Goal: Obtain resource: Obtain resource

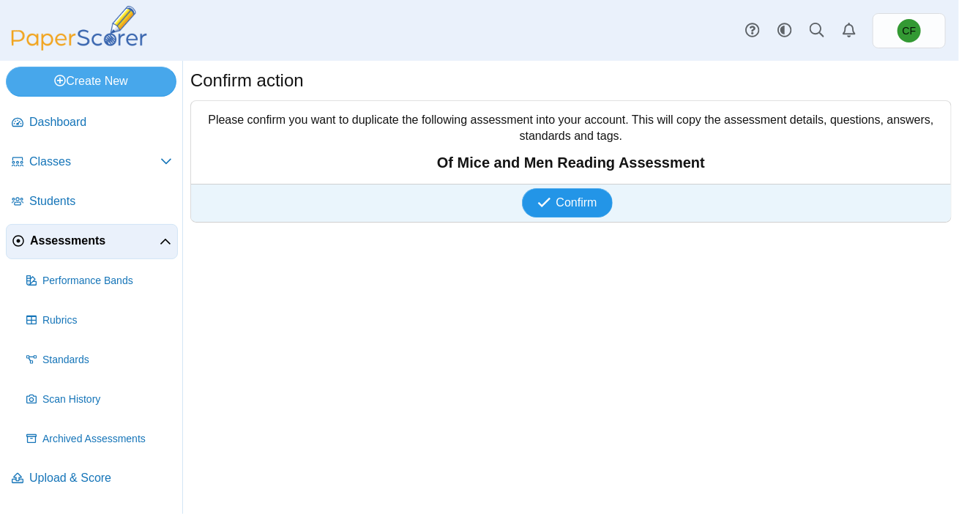
click at [587, 207] on span "Confirm" at bounding box center [577, 202] width 41 height 12
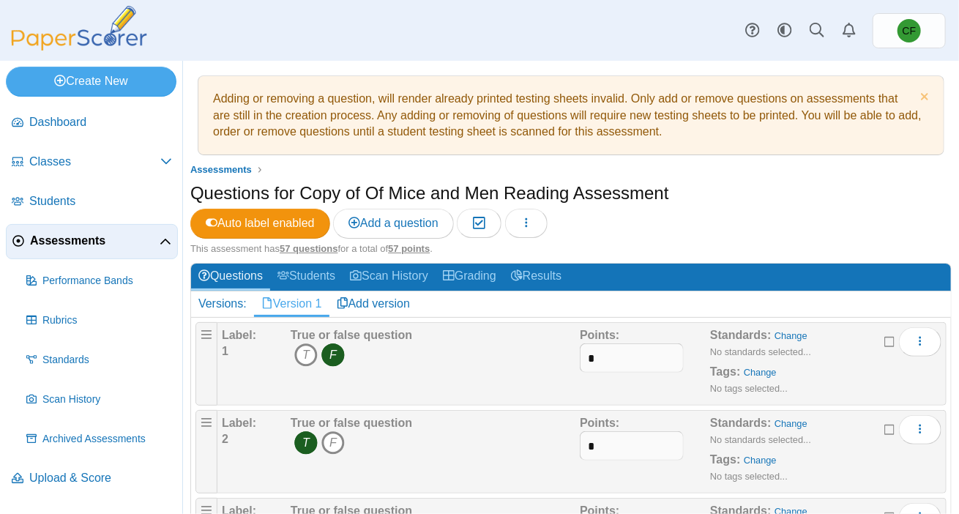
click at [297, 45] on div "Dashboard Classes Archived classes Students Assessments" at bounding box center [479, 30] width 959 height 61
click at [83, 171] on link "Classes" at bounding box center [92, 162] width 172 height 35
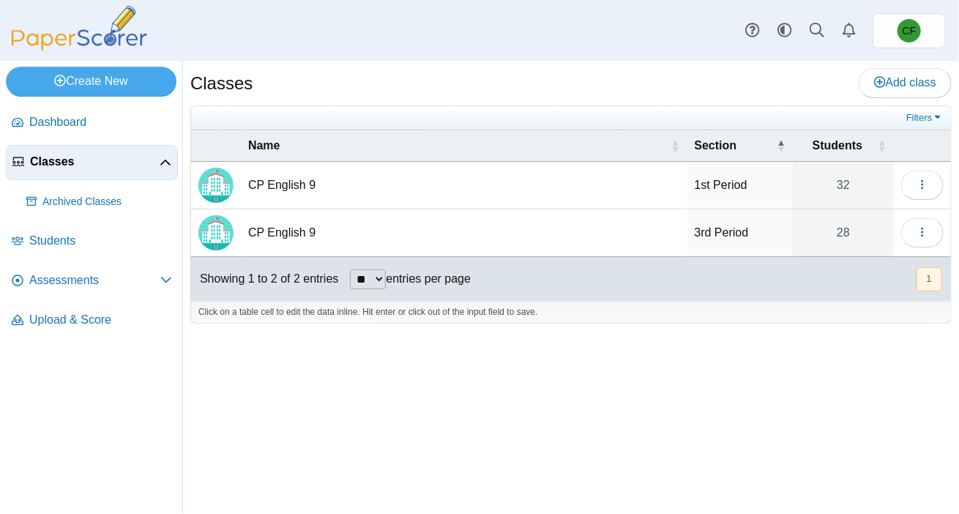
click at [431, 194] on td "CP English 9" at bounding box center [464, 186] width 447 height 48
click at [227, 193] on img "Locally created class" at bounding box center [215, 185] width 35 height 35
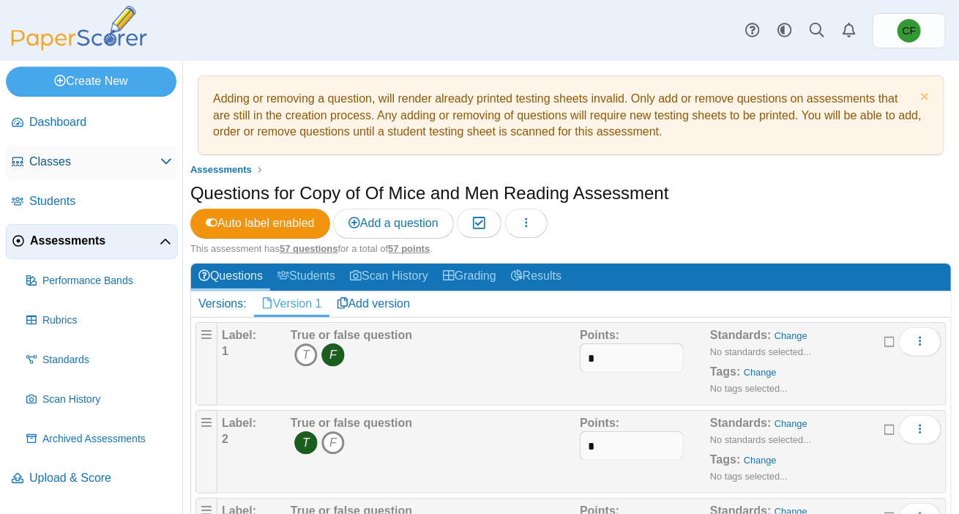
click at [60, 166] on span "Classes" at bounding box center [94, 162] width 131 height 16
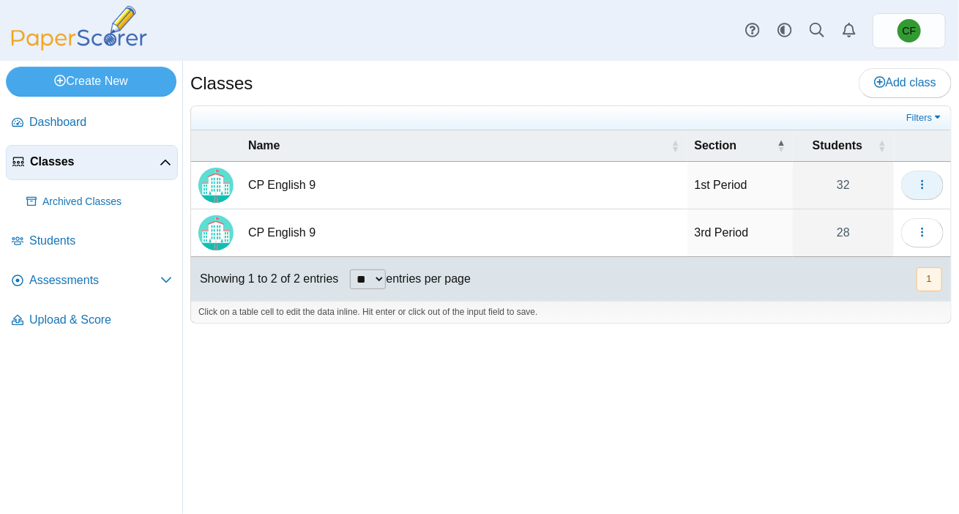
click at [929, 185] on button "button" at bounding box center [923, 185] width 42 height 29
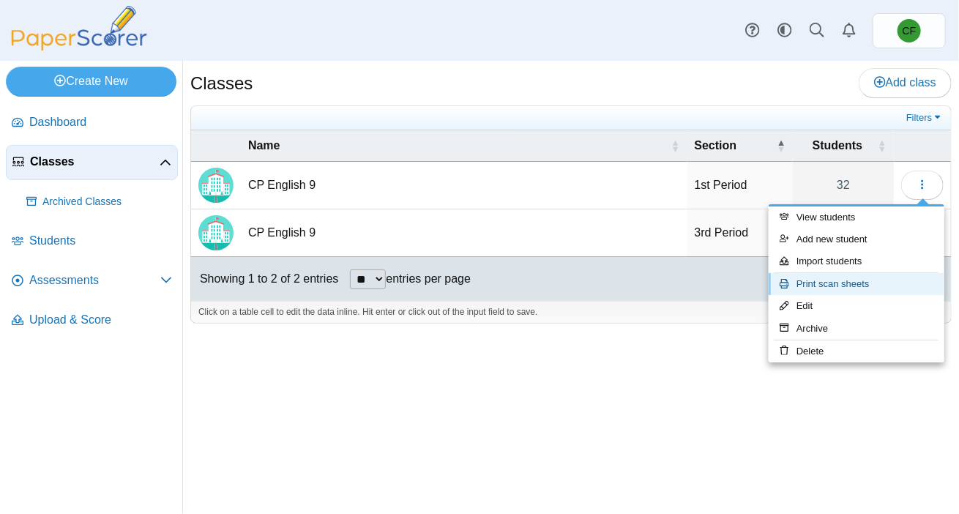
click at [883, 291] on link "Print scan sheets" at bounding box center [857, 284] width 176 height 22
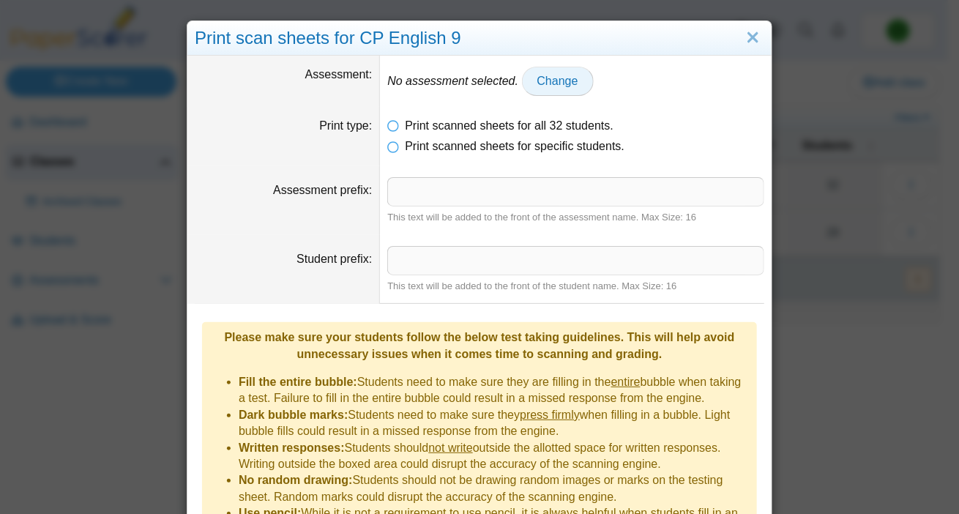
click at [538, 83] on span "Change" at bounding box center [558, 81] width 41 height 12
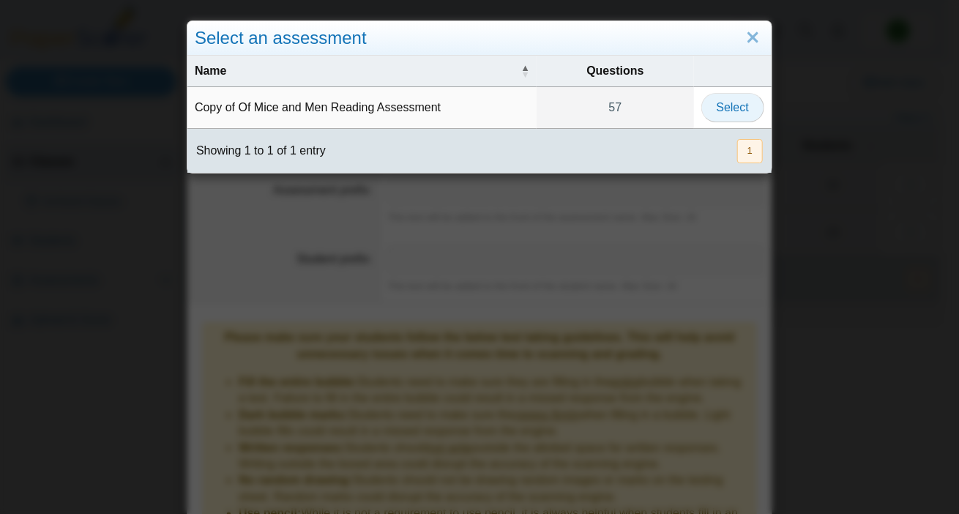
click at [718, 112] on span "Select" at bounding box center [733, 107] width 32 height 12
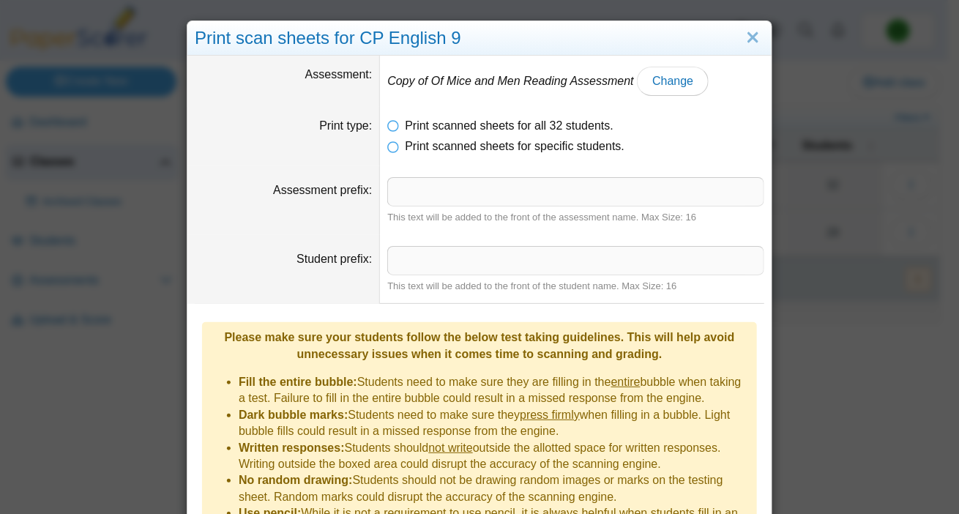
scroll to position [132, 0]
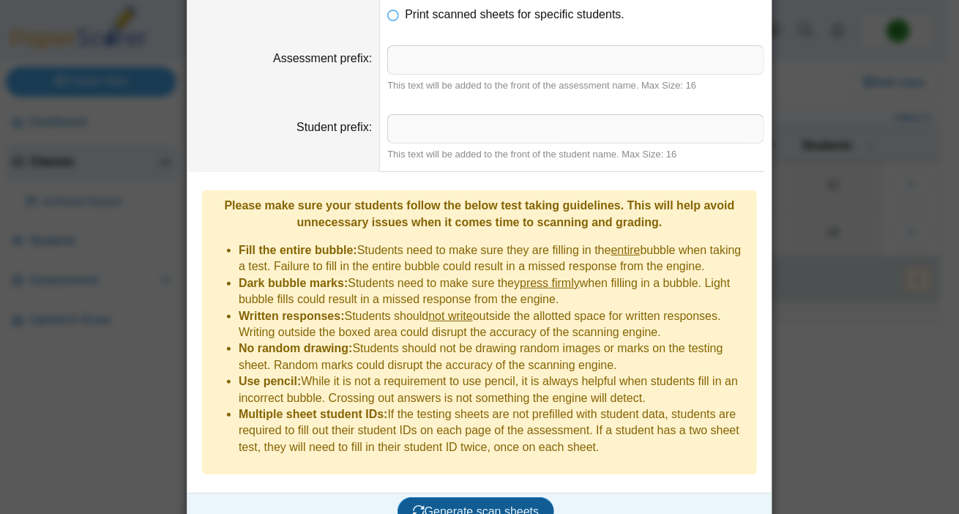
click at [464, 505] on span "Generate scan sheets" at bounding box center [476, 511] width 127 height 12
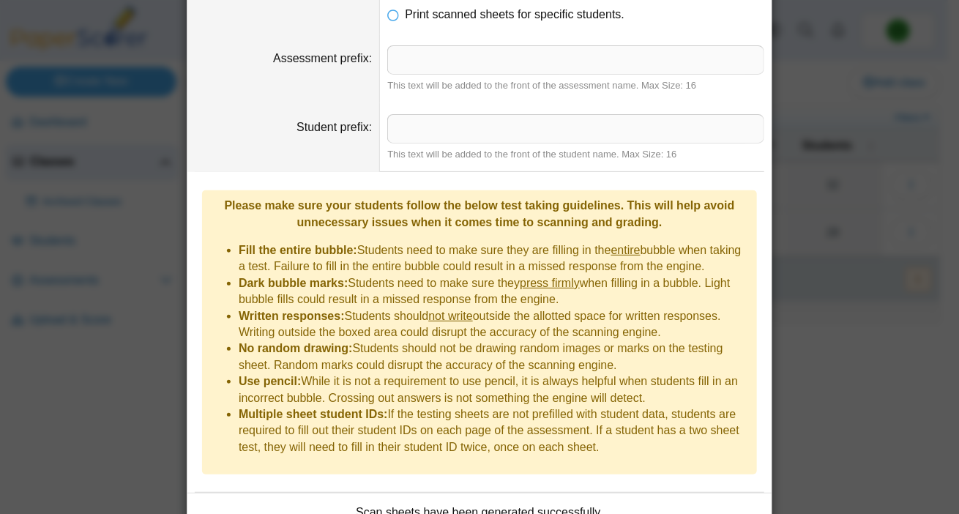
scroll to position [0, 0]
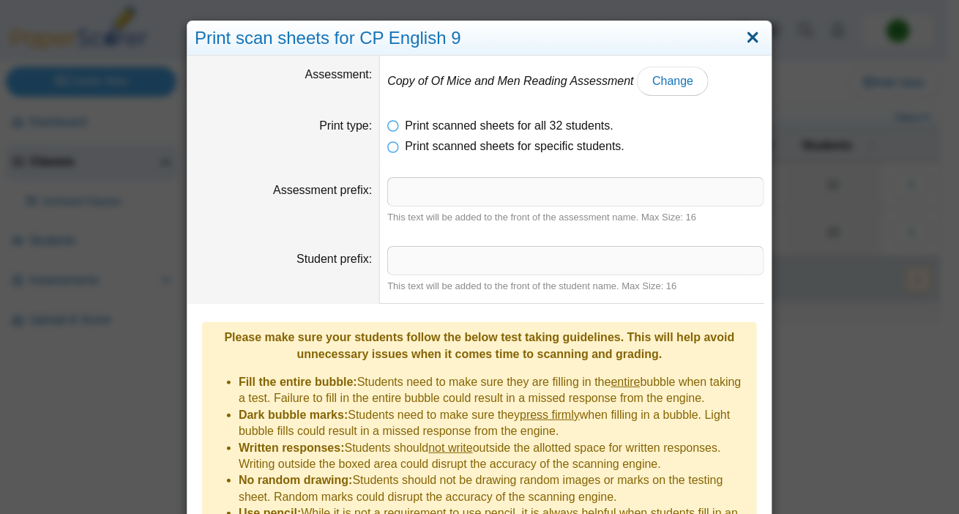
click at [747, 37] on link "Close" at bounding box center [753, 38] width 23 height 25
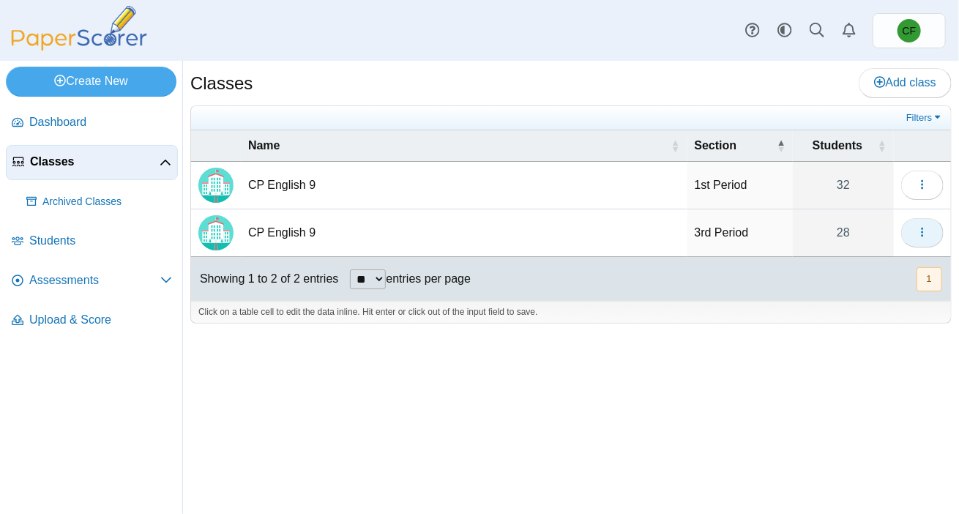
click at [923, 226] on icon "button" at bounding box center [923, 232] width 12 height 12
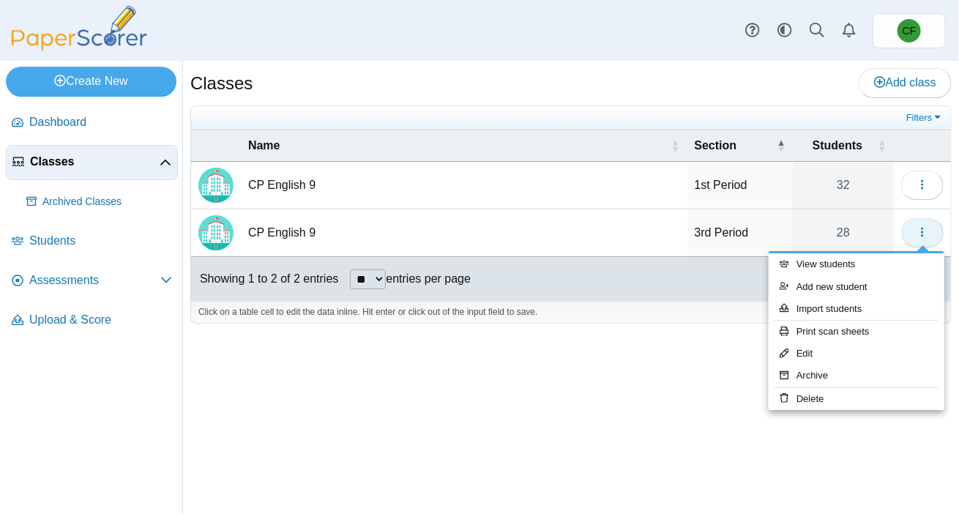
click at [923, 226] on icon "button" at bounding box center [923, 232] width 12 height 12
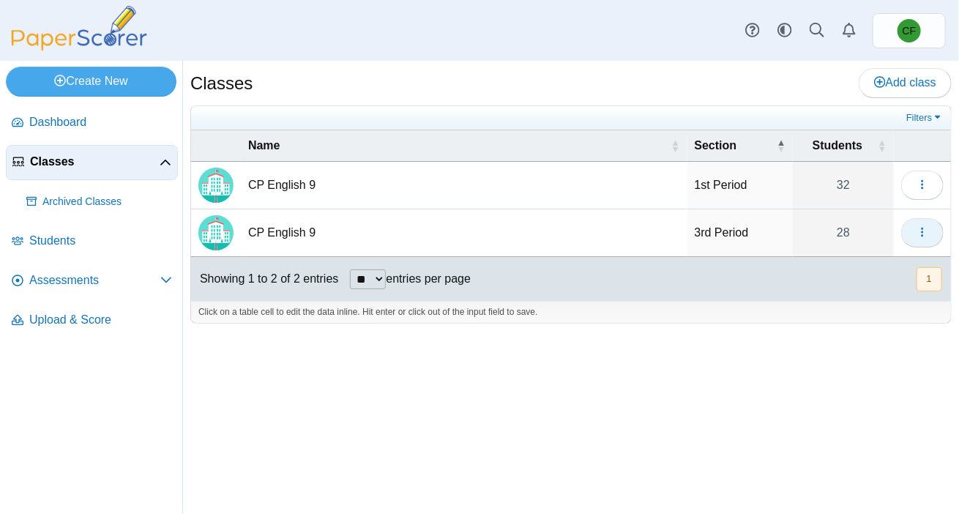
click at [923, 226] on icon "button" at bounding box center [923, 232] width 12 height 12
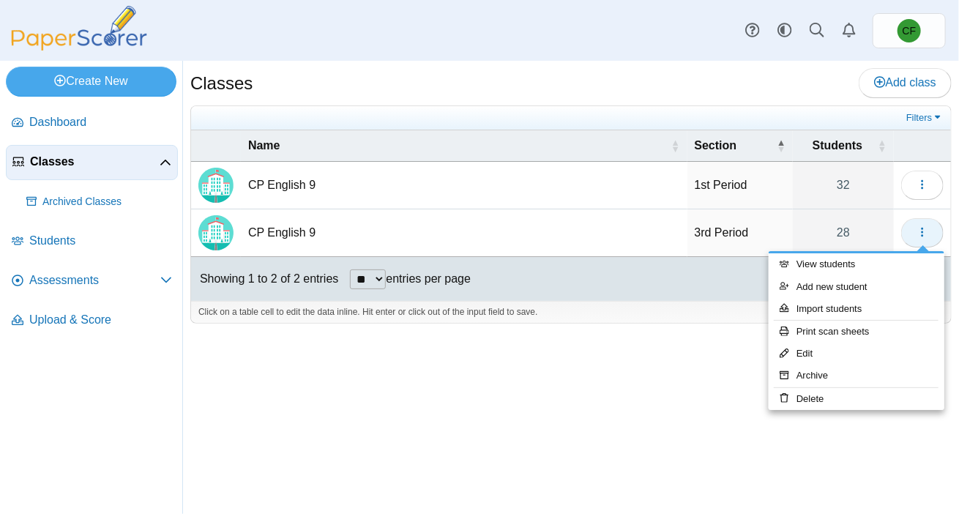
click at [929, 230] on button "button" at bounding box center [923, 232] width 42 height 29
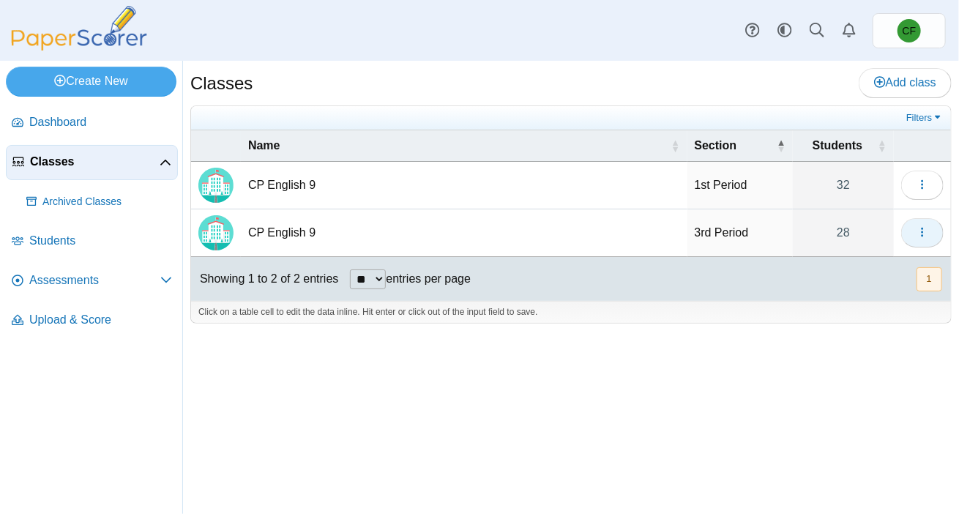
click at [929, 230] on button "button" at bounding box center [923, 232] width 42 height 29
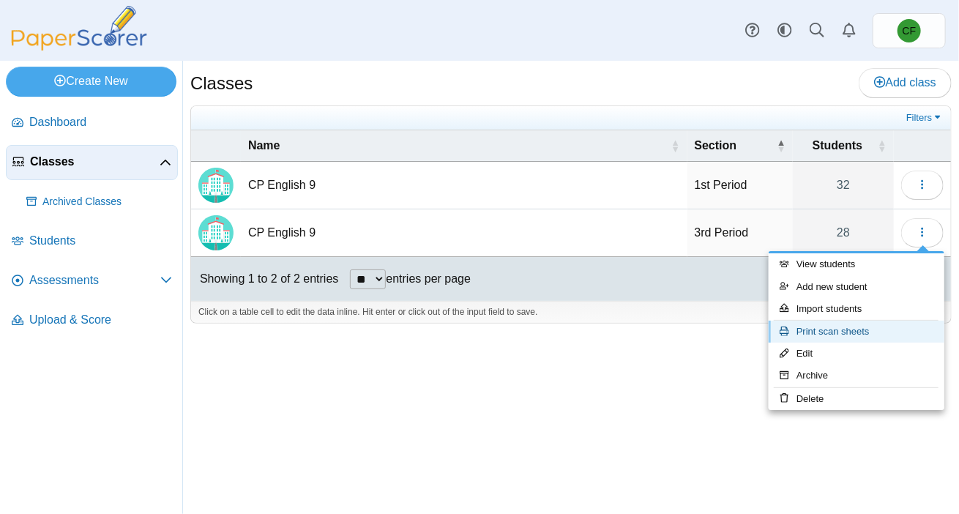
click at [868, 333] on link "Print scan sheets" at bounding box center [857, 332] width 176 height 22
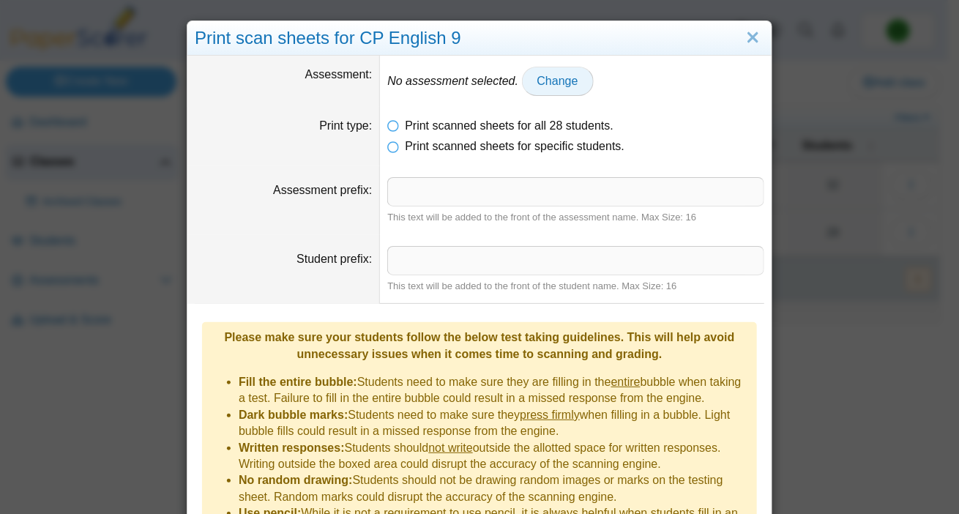
click at [538, 81] on span "Change" at bounding box center [558, 81] width 41 height 12
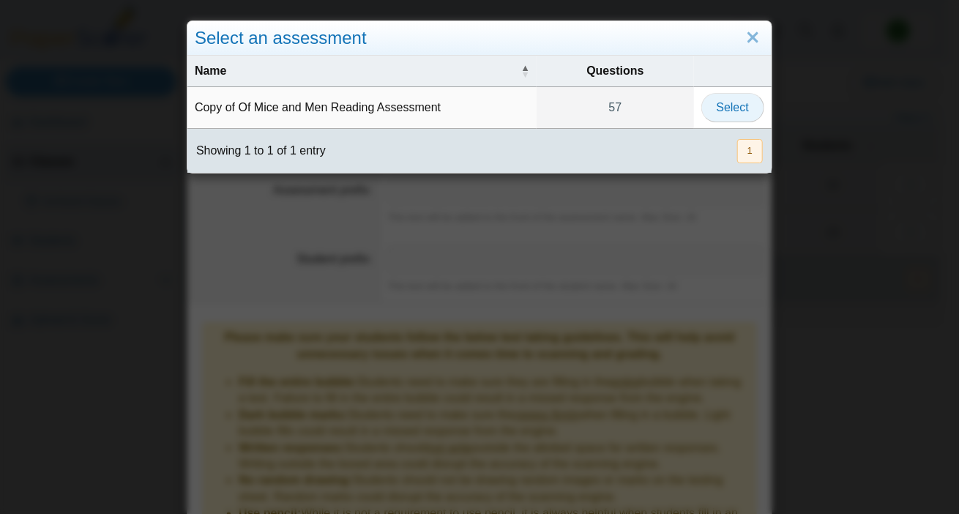
click at [712, 107] on button "Select" at bounding box center [733, 107] width 63 height 29
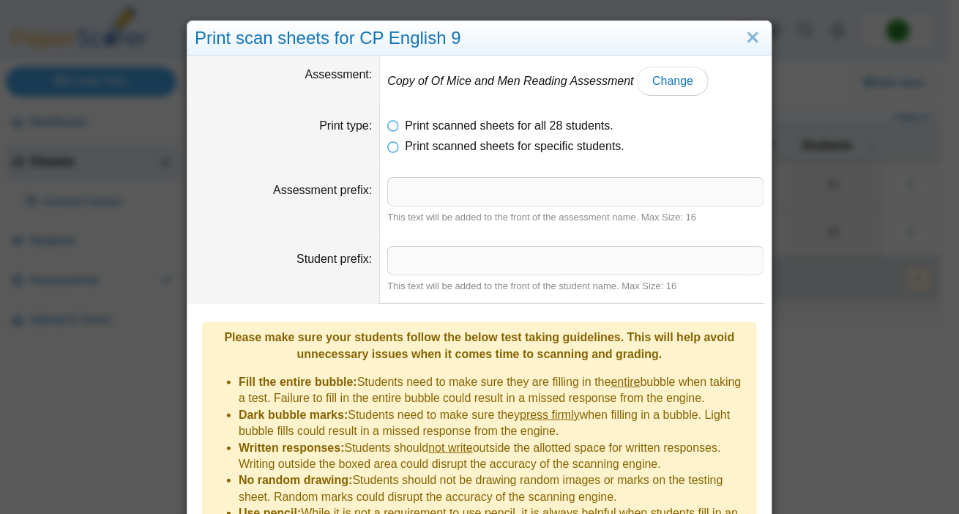
scroll to position [132, 0]
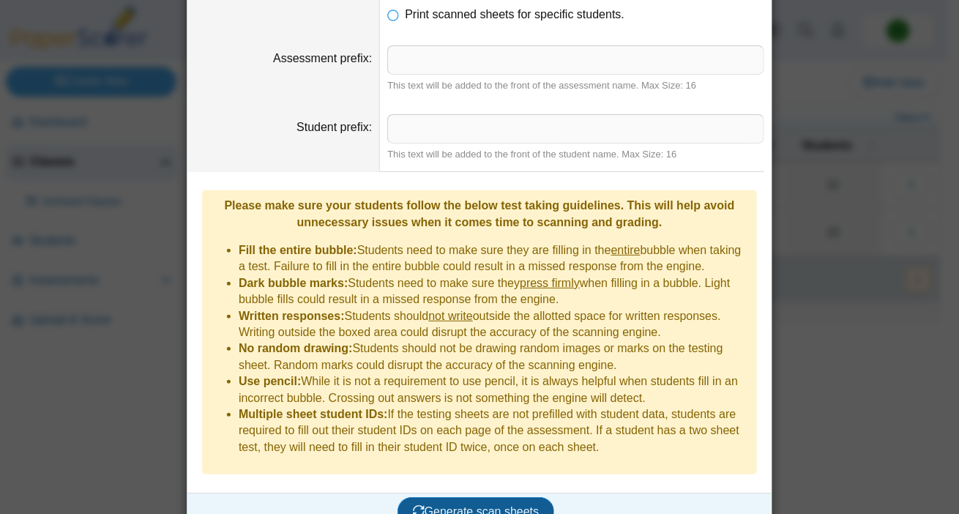
click at [457, 505] on span "Generate scan sheets" at bounding box center [476, 511] width 127 height 12
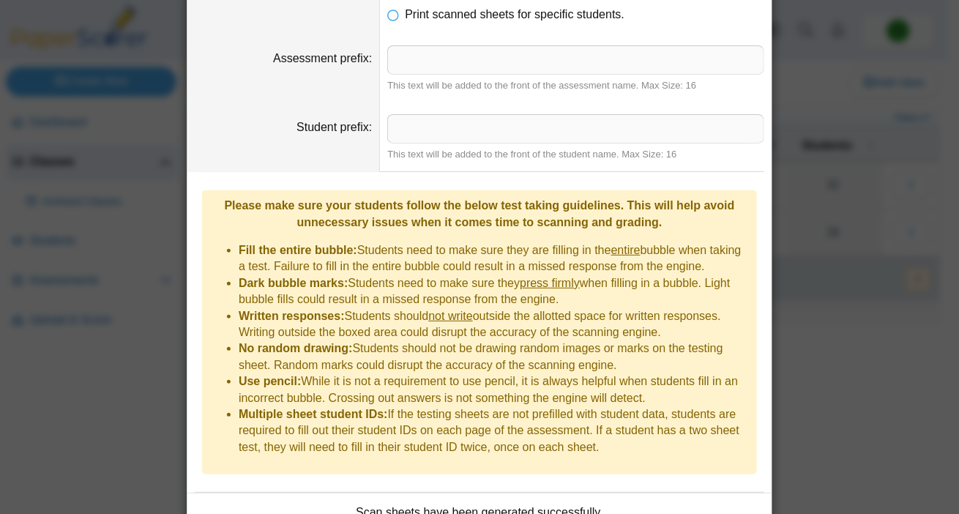
scroll to position [217, 0]
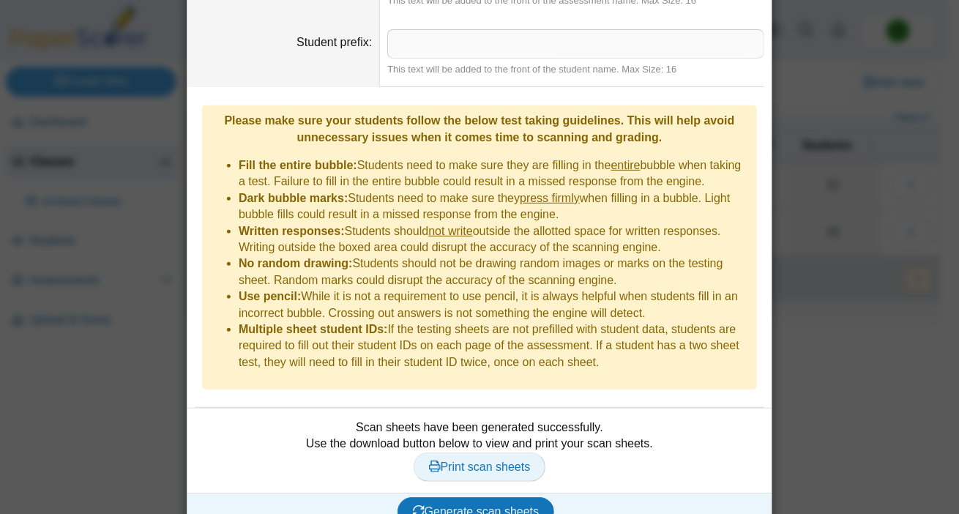
click at [514, 461] on span "Print scan sheets" at bounding box center [480, 467] width 102 height 12
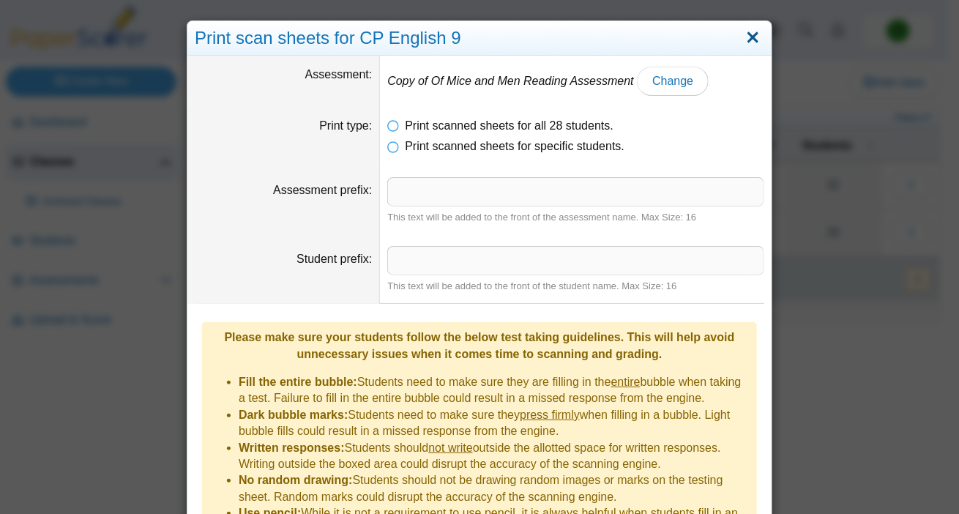
click at [745, 35] on link "Close" at bounding box center [753, 38] width 23 height 25
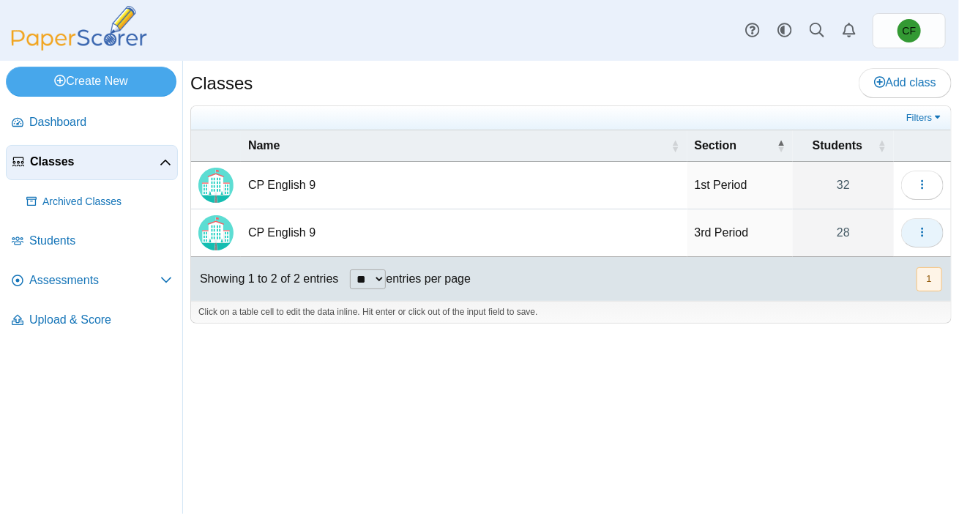
click at [923, 228] on use "button" at bounding box center [922, 233] width 2 height 10
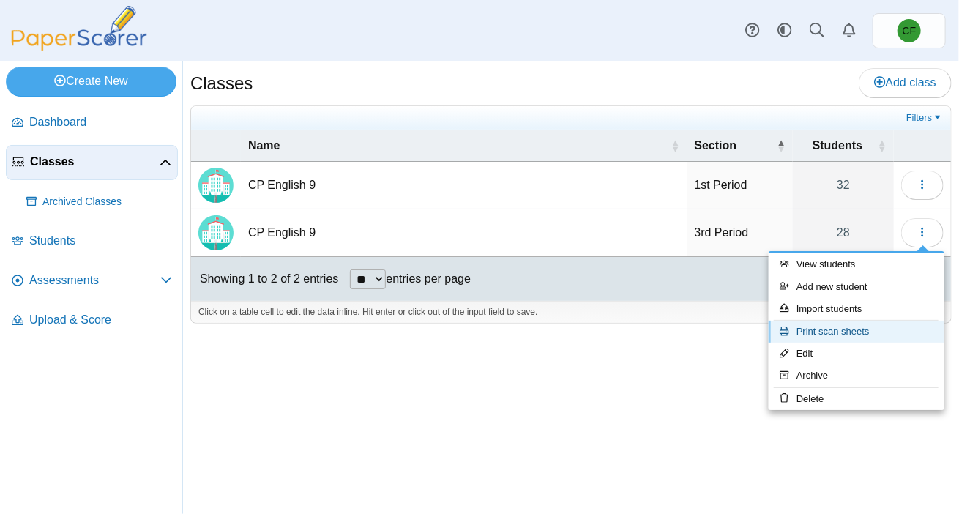
click at [847, 332] on link "Print scan sheets" at bounding box center [857, 332] width 176 height 22
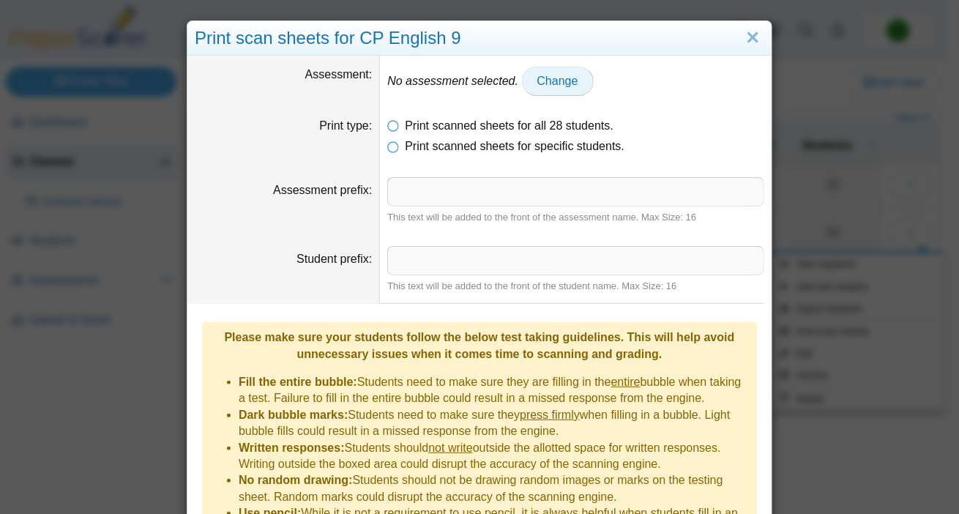
click at [538, 81] on span "Change" at bounding box center [558, 81] width 41 height 12
click at [0, 0] on th "Name" at bounding box center [0, 0] width 0 height 0
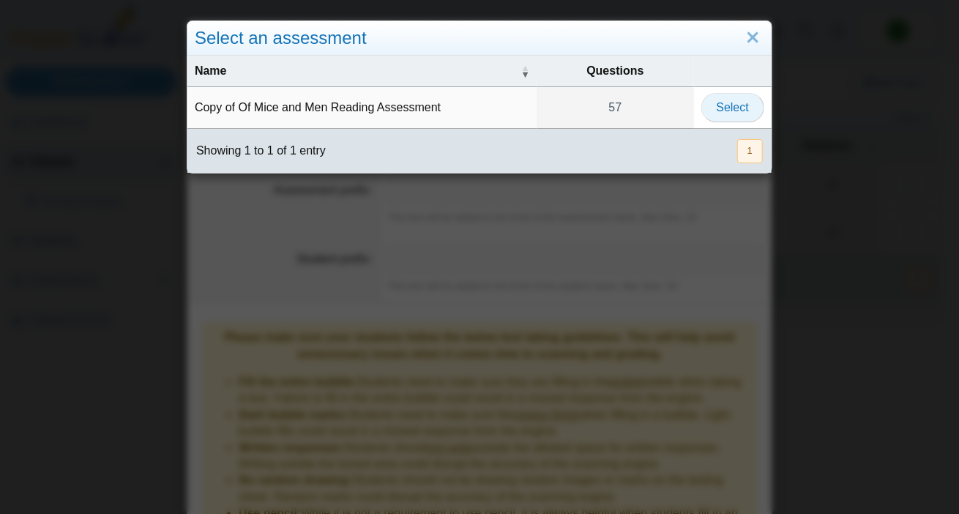
click at [717, 104] on span "Select" at bounding box center [733, 107] width 32 height 12
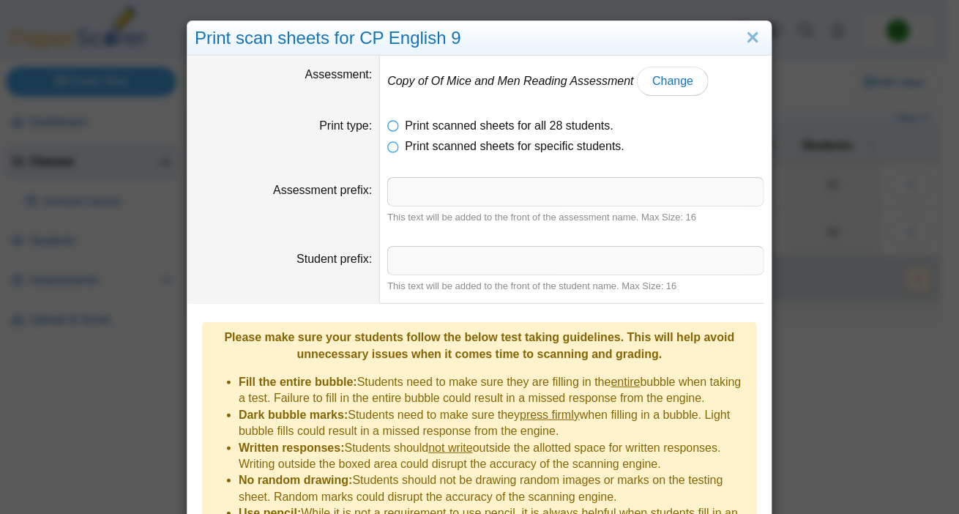
scroll to position [132, 0]
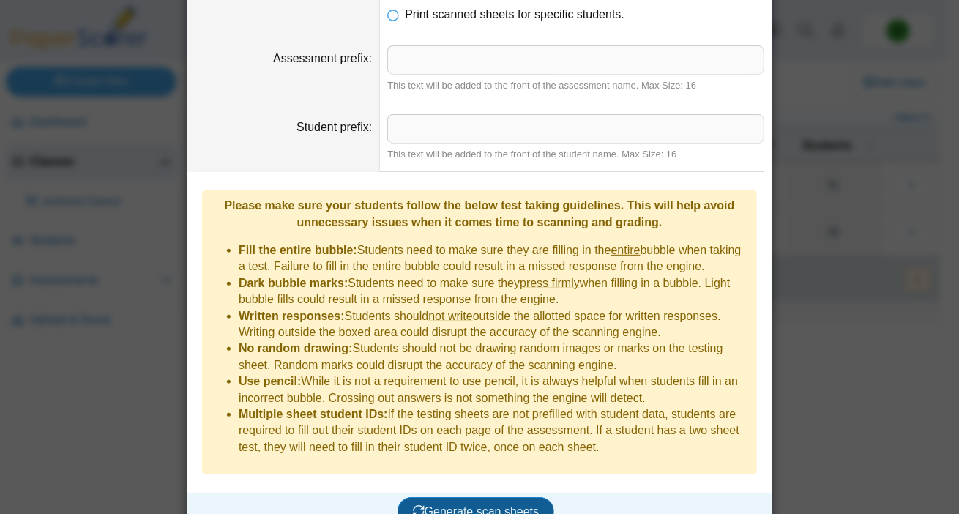
click at [519, 505] on span "Generate scan sheets" at bounding box center [476, 511] width 127 height 12
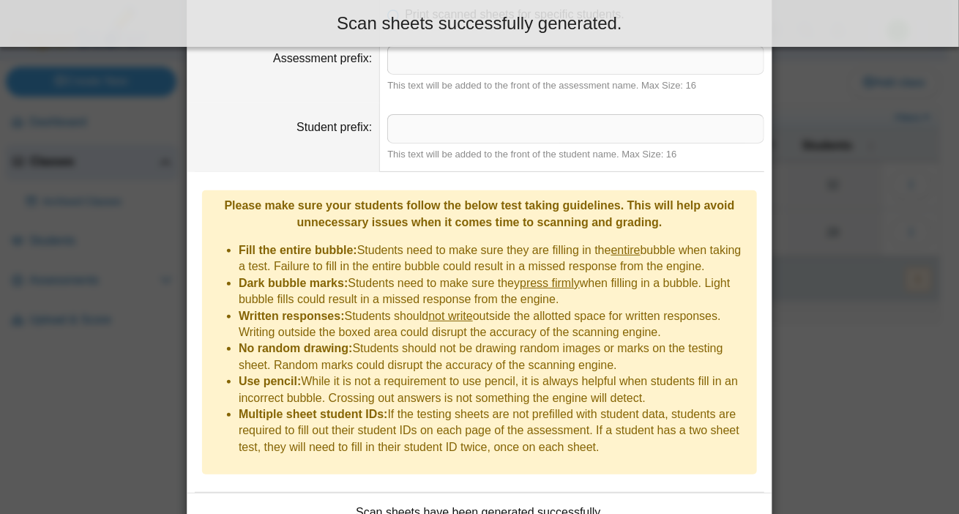
scroll to position [217, 0]
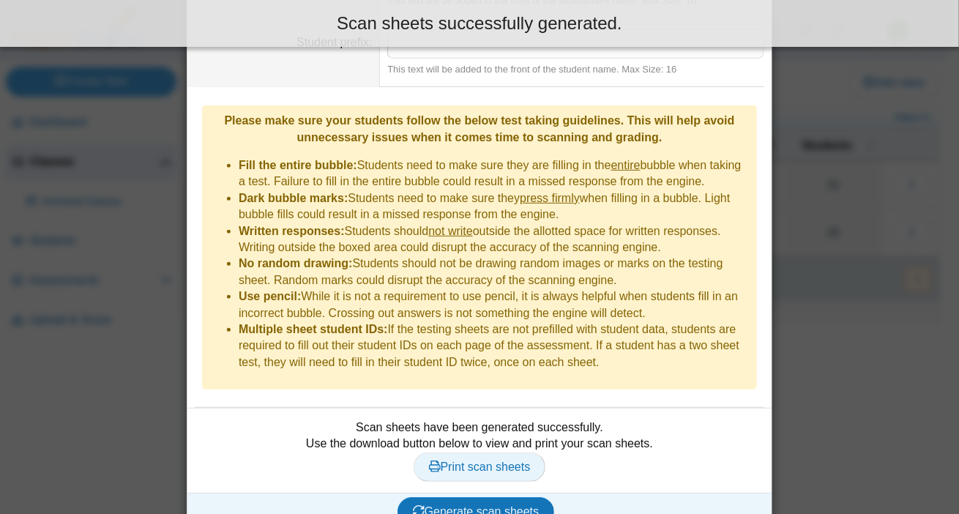
click at [469, 461] on span "Print scan sheets" at bounding box center [480, 467] width 102 height 12
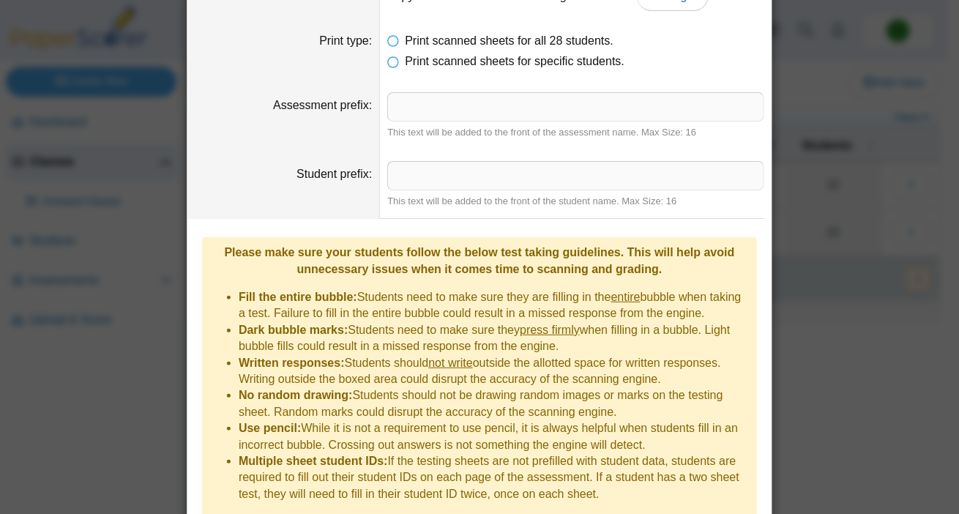
scroll to position [0, 0]
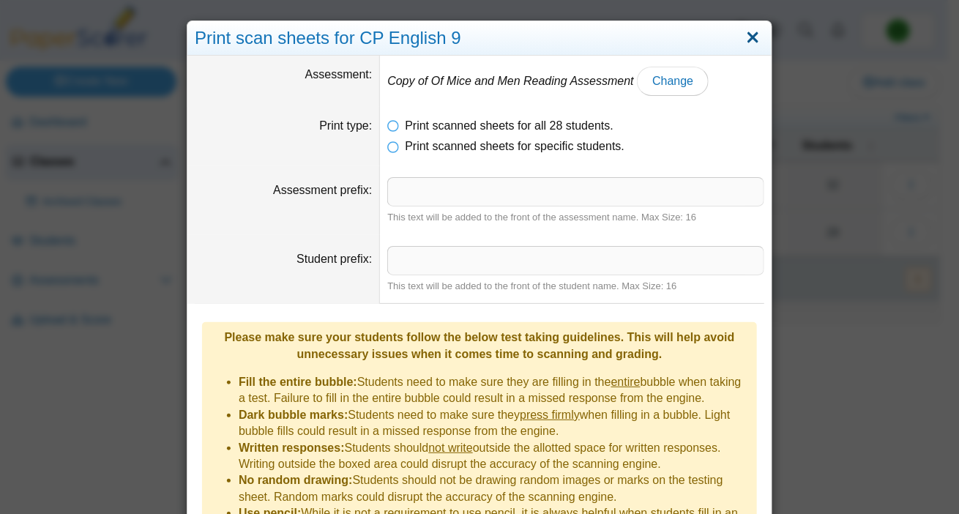
click at [744, 31] on link "Close" at bounding box center [753, 38] width 23 height 25
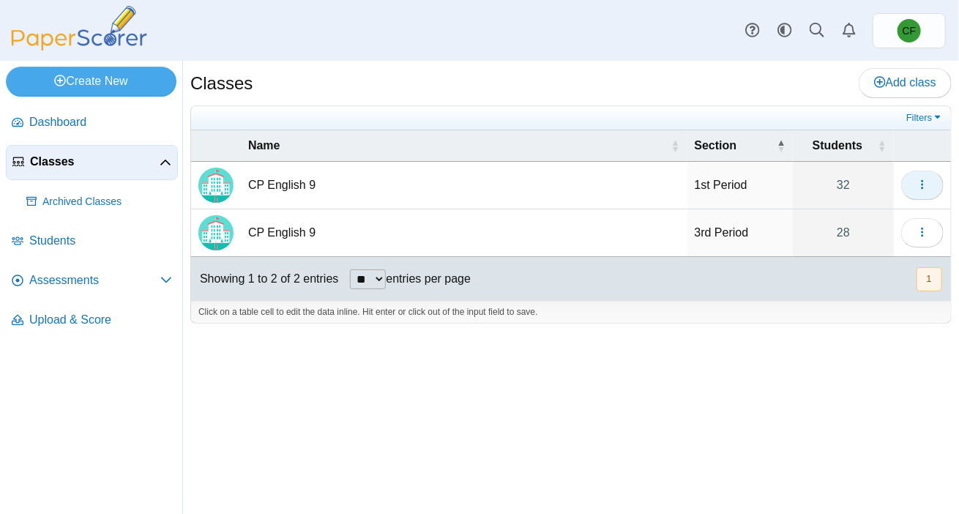
click at [918, 179] on span "button" at bounding box center [923, 185] width 12 height 12
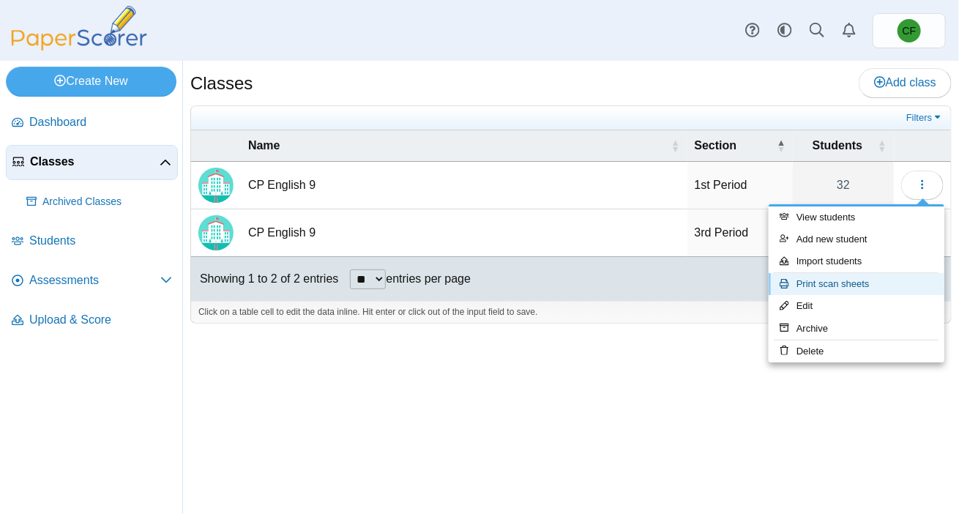
click at [855, 278] on link "Print scan sheets" at bounding box center [857, 284] width 176 height 22
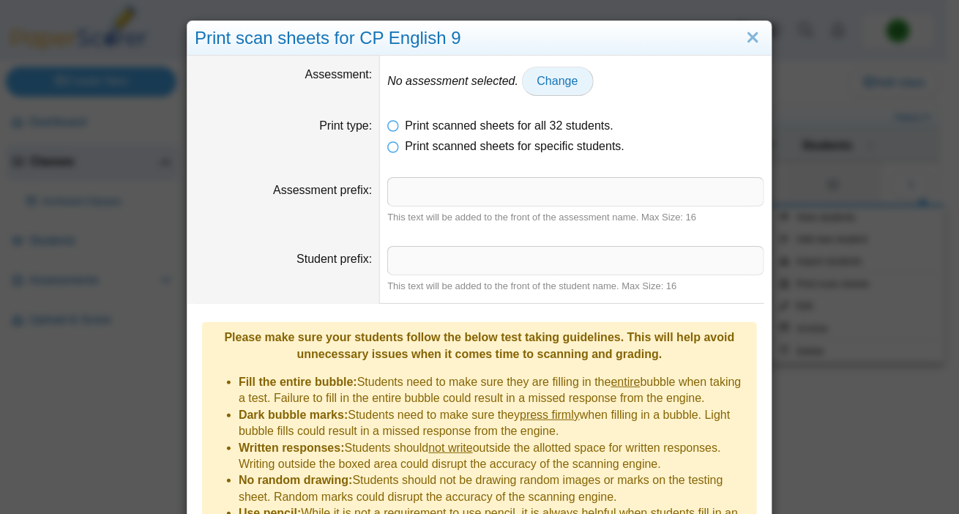
click at [538, 79] on span "Change" at bounding box center [558, 81] width 41 height 12
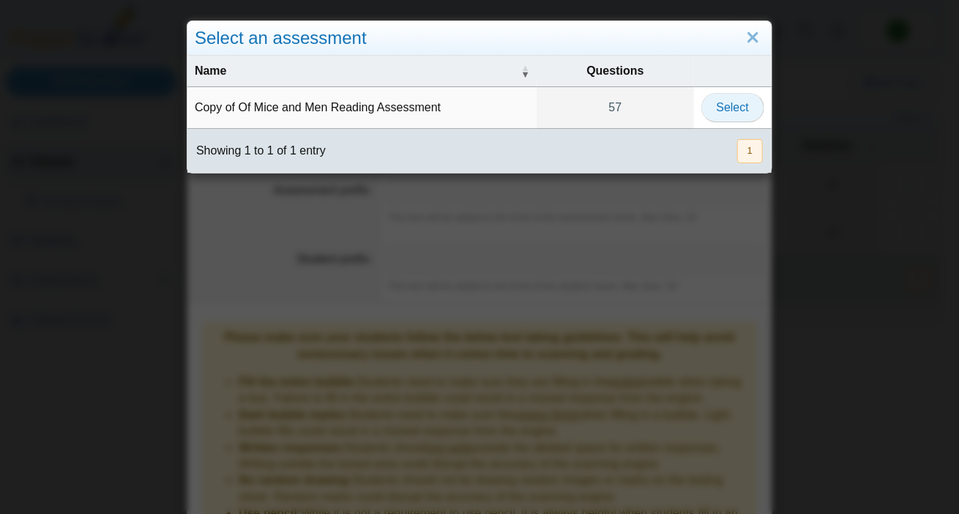
click at [726, 114] on span "Select" at bounding box center [733, 107] width 32 height 12
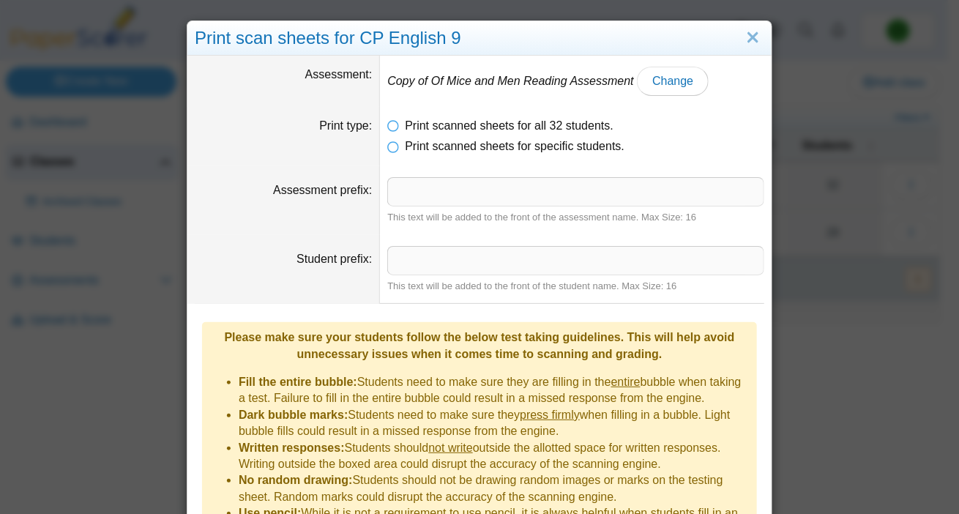
scroll to position [132, 0]
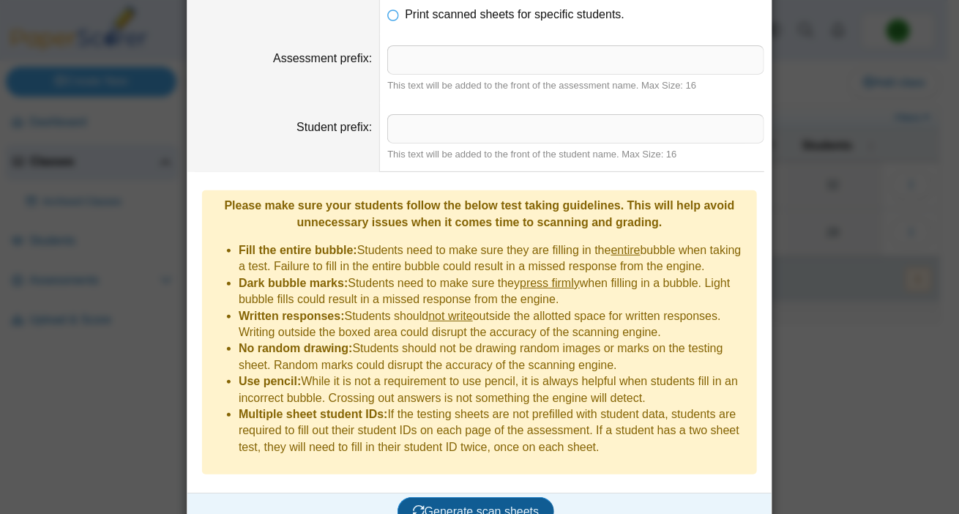
click at [439, 505] on span "Generate scan sheets" at bounding box center [476, 511] width 127 height 12
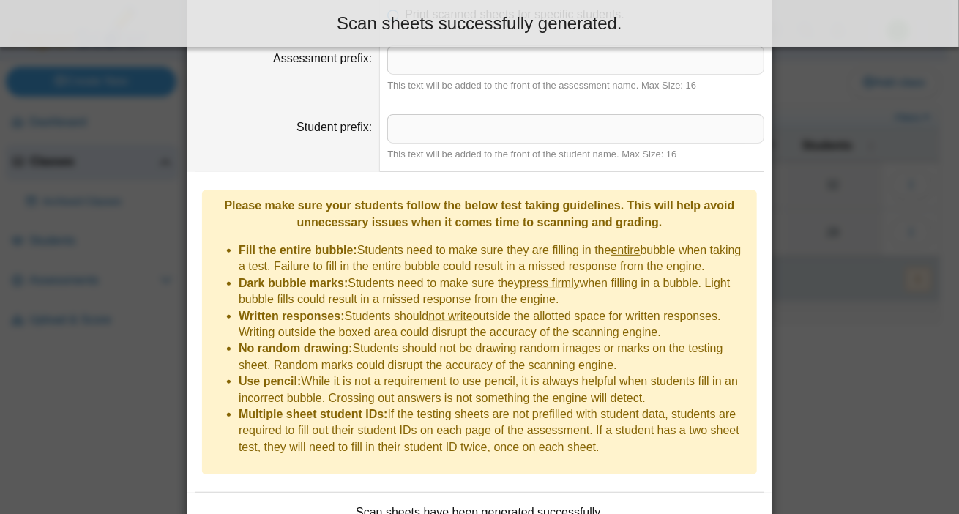
scroll to position [217, 0]
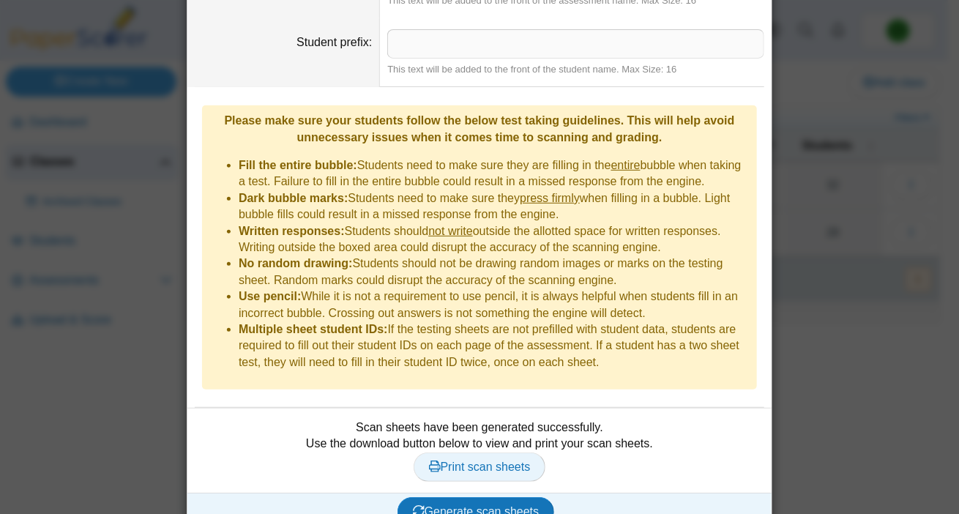
click at [460, 461] on span "Print scan sheets" at bounding box center [480, 467] width 102 height 12
